Goal: Task Accomplishment & Management: Use online tool/utility

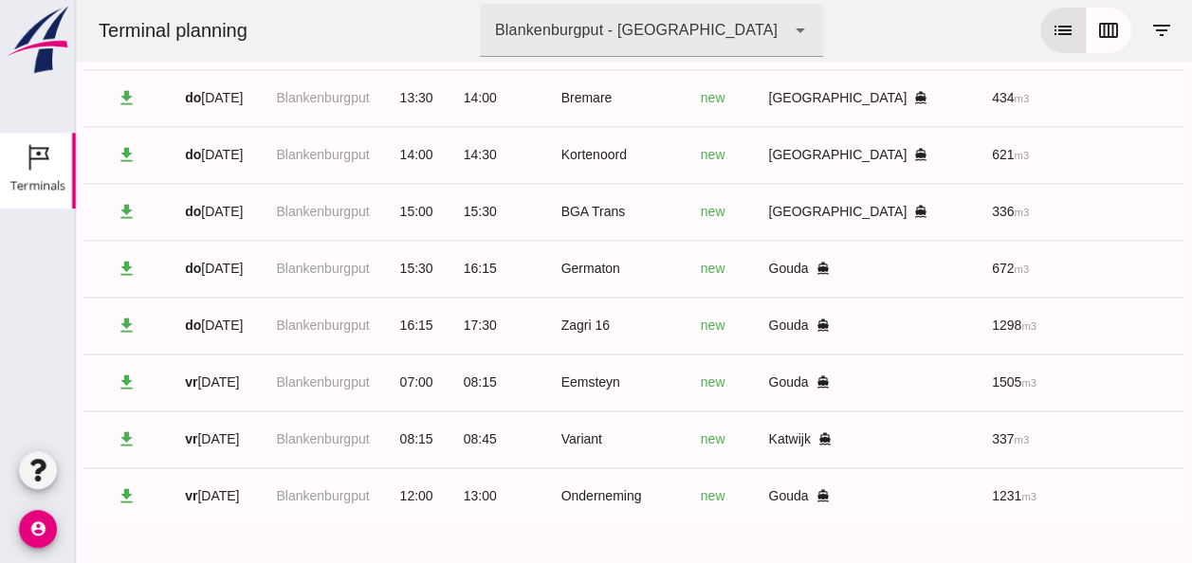
scroll to position [0, 507]
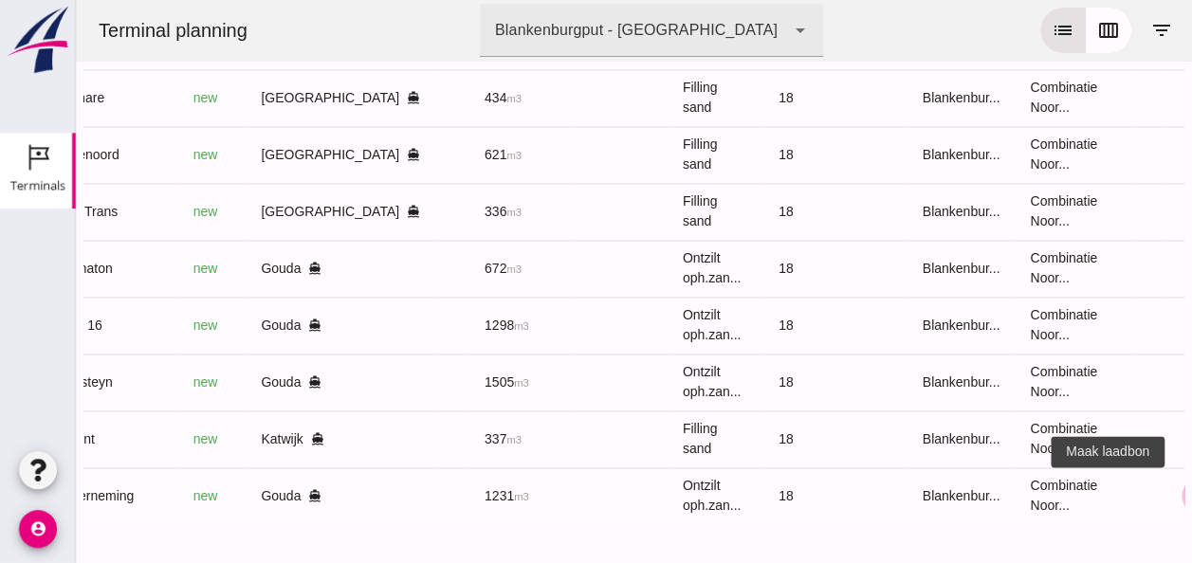
click at [1191, 487] on icon "receipt_long" at bounding box center [1200, 495] width 17 height 17
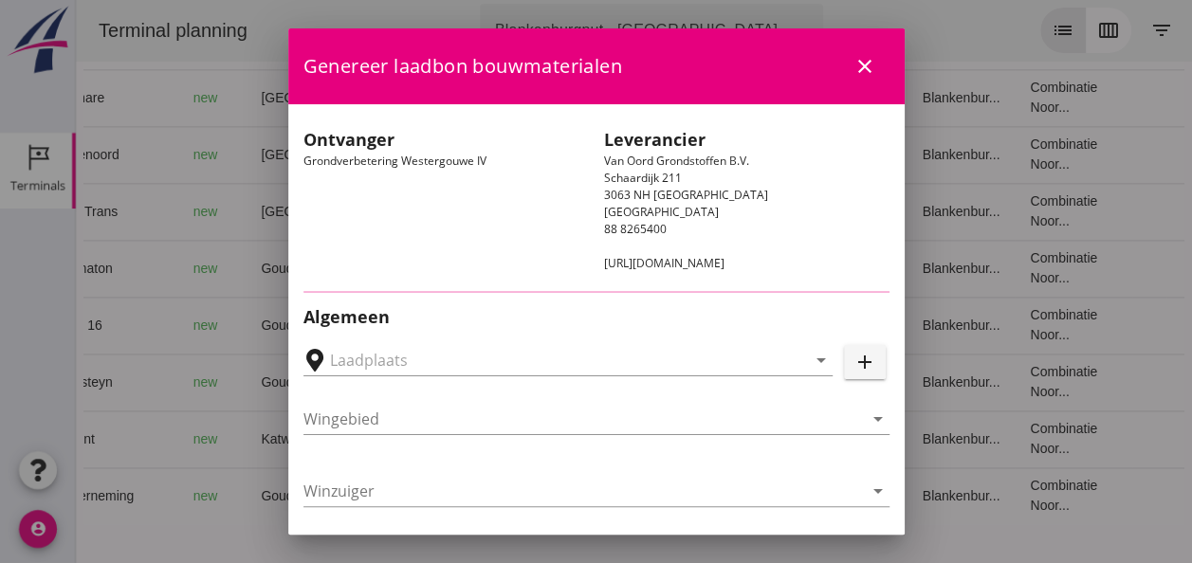
type input "Loswal Fa. J. Bos&Zonen, [GEOGRAPHIC_DATA]"
type input "Onderneming"
type input "[PERSON_NAME]"
type input "1231"
type input "Ontzilt oph.zand [75] (6120)"
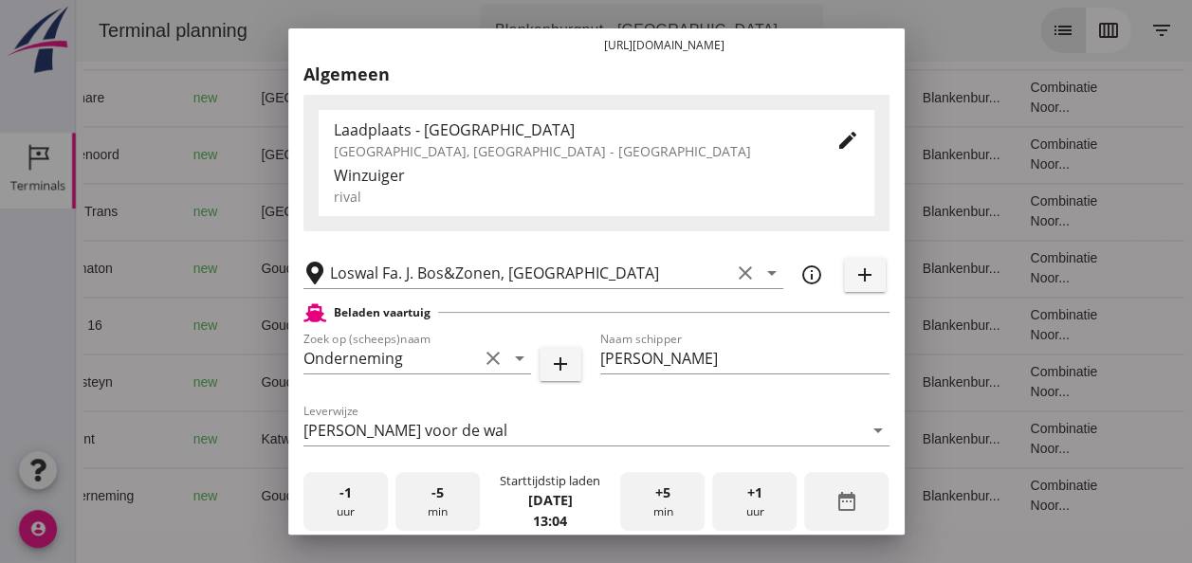
scroll to position [379, 0]
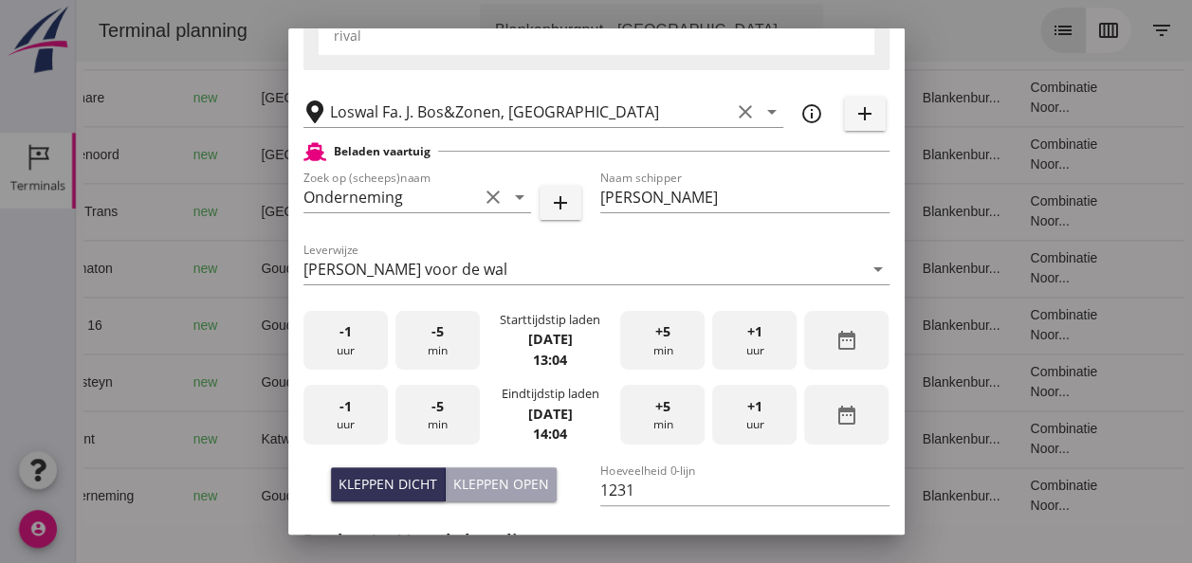
click at [361, 346] on div "-1 uur" at bounding box center [345, 341] width 84 height 60
click at [429, 343] on div "-5 min" at bounding box center [437, 341] width 84 height 60
click at [358, 422] on div "-1 uur" at bounding box center [345, 415] width 84 height 60
click at [655, 414] on span "+5" at bounding box center [662, 406] width 15 height 21
click at [504, 489] on div "Kleppen open" at bounding box center [501, 484] width 96 height 20
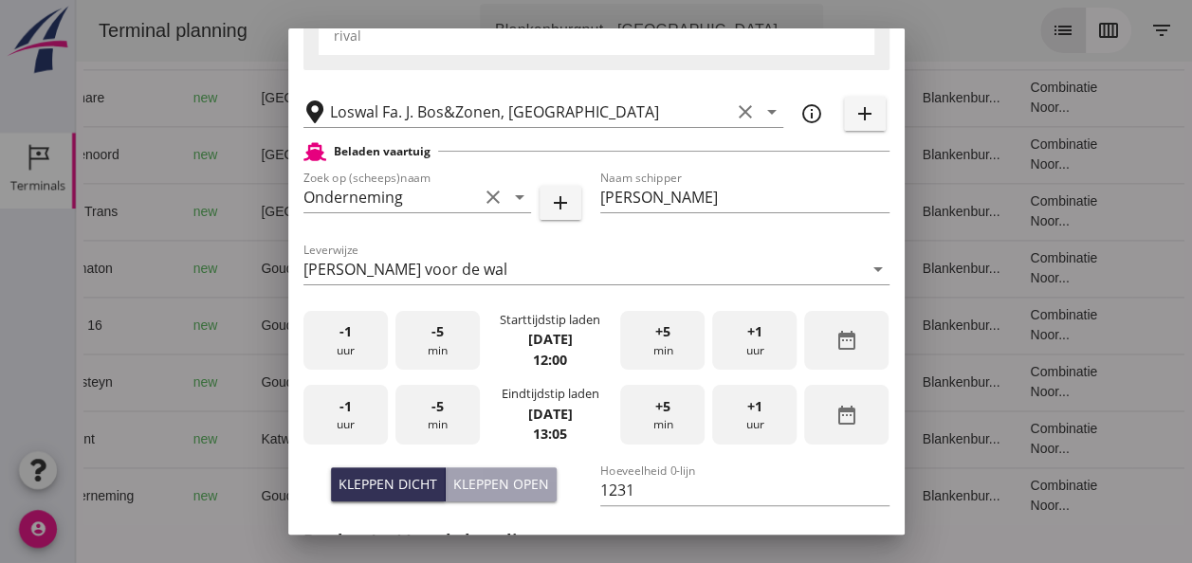
type input "1003"
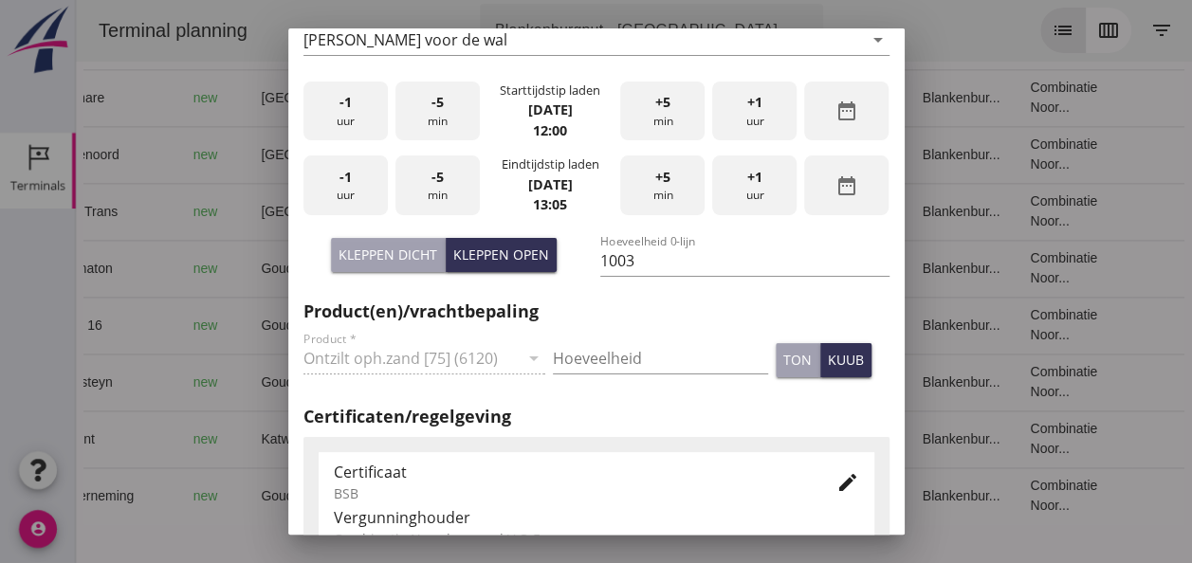
scroll to position [759, 0]
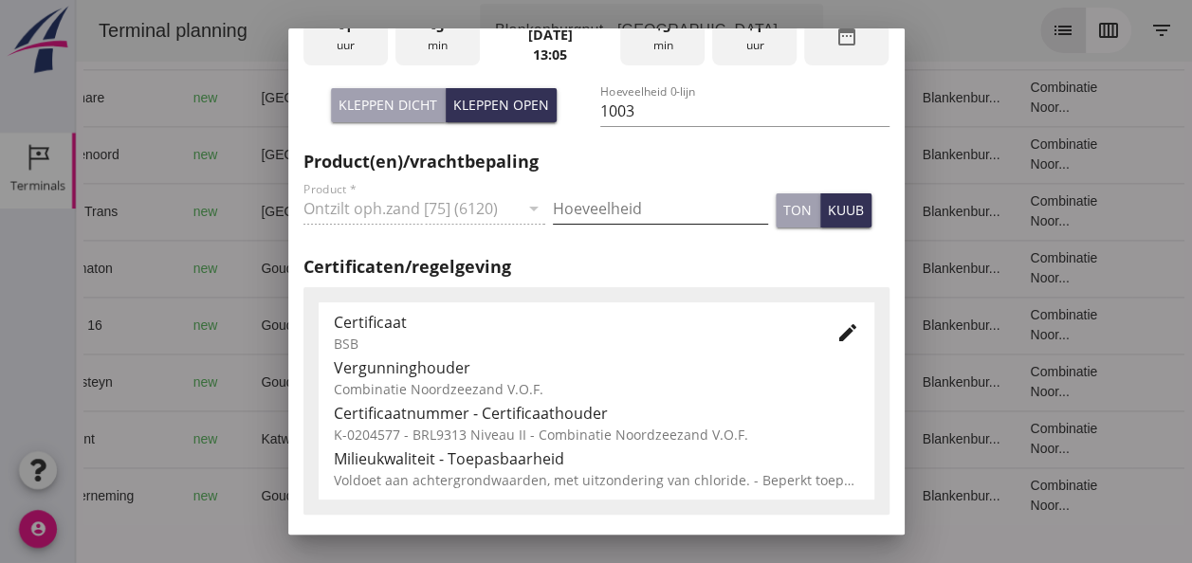
click at [578, 207] on input "Hoeveelheid" at bounding box center [660, 208] width 215 height 30
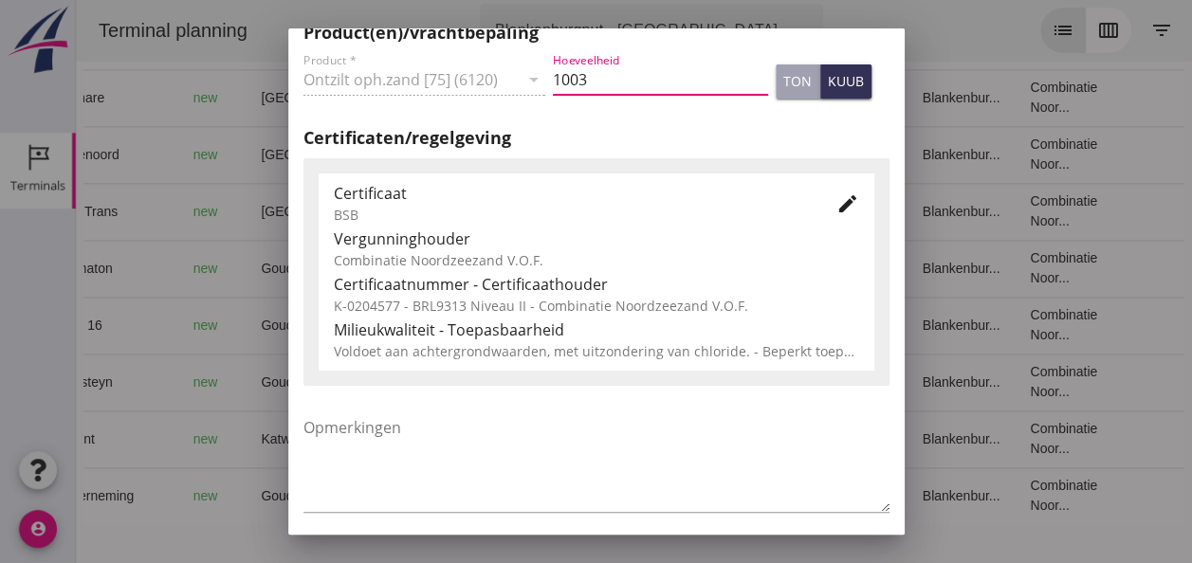
scroll to position [966, 0]
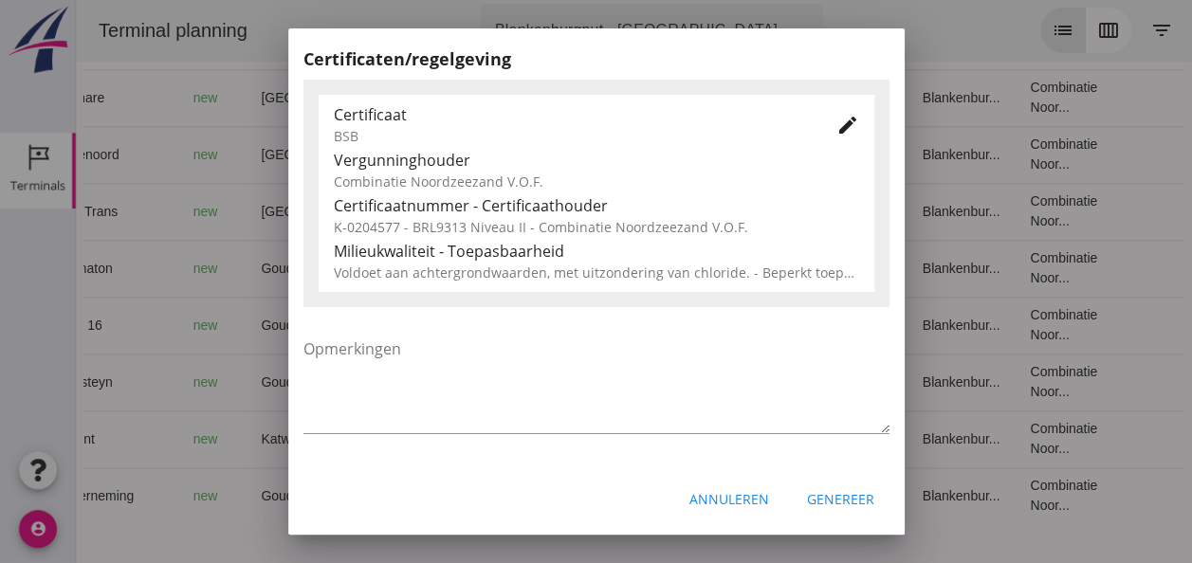
type input "1003"
click at [819, 500] on div "Genereer" at bounding box center [840, 499] width 67 height 20
